Goal: Task Accomplishment & Management: Use online tool/utility

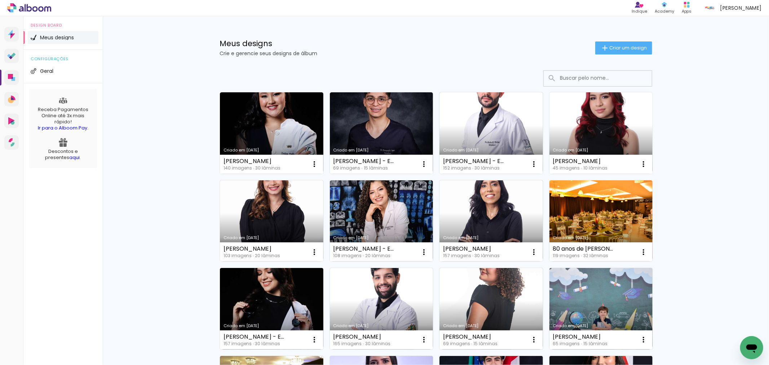
click at [574, 132] on link "Criado em [DATE]" at bounding box center [601, 132] width 103 height 81
